Goal: Transaction & Acquisition: Purchase product/service

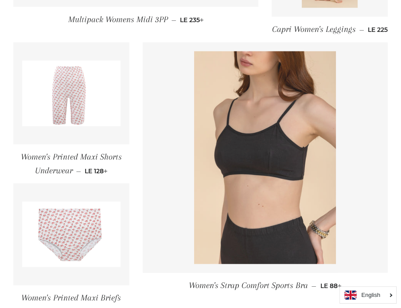
scroll to position [1138, 0]
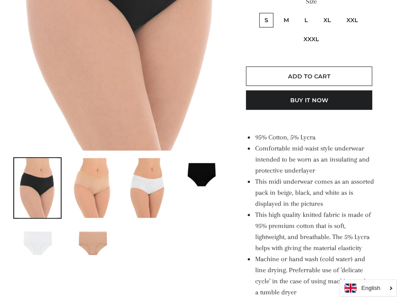
scroll to position [266, 0]
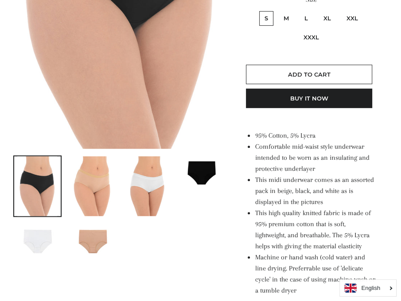
click at [202, 177] on img at bounding box center [202, 171] width 46 height 31
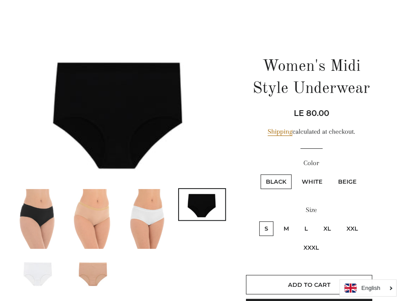
scroll to position [44, 0]
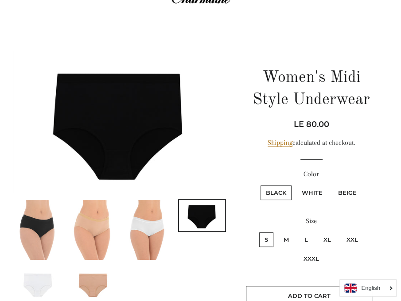
click at [162, 229] on img at bounding box center [147, 230] width 40 height 60
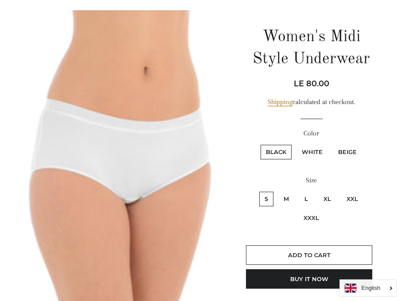
scroll to position [221, 0]
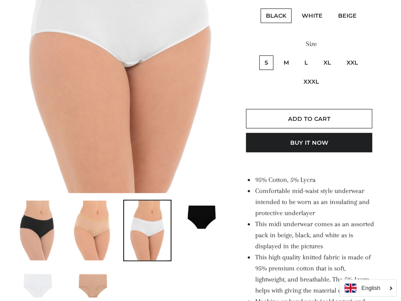
click at [85, 213] on img at bounding box center [92, 231] width 40 height 60
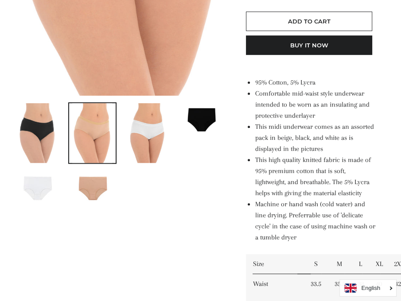
click at [32, 134] on img at bounding box center [37, 133] width 40 height 60
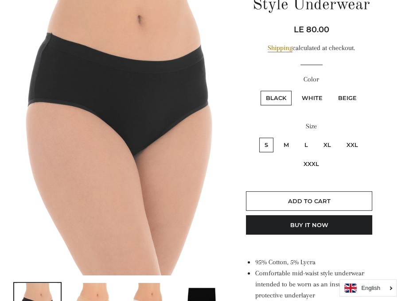
scroll to position [151, 0]
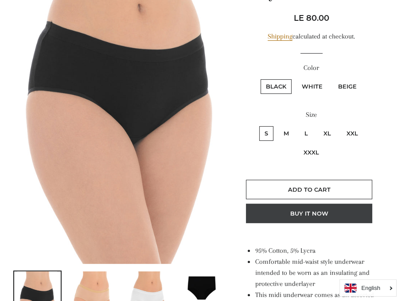
click at [298, 210] on button "Buy it now" at bounding box center [309, 213] width 126 height 19
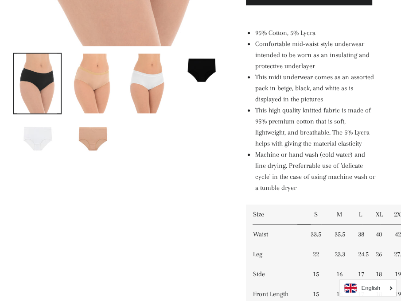
scroll to position [372, 0]
